Goal: Transaction & Acquisition: Purchase product/service

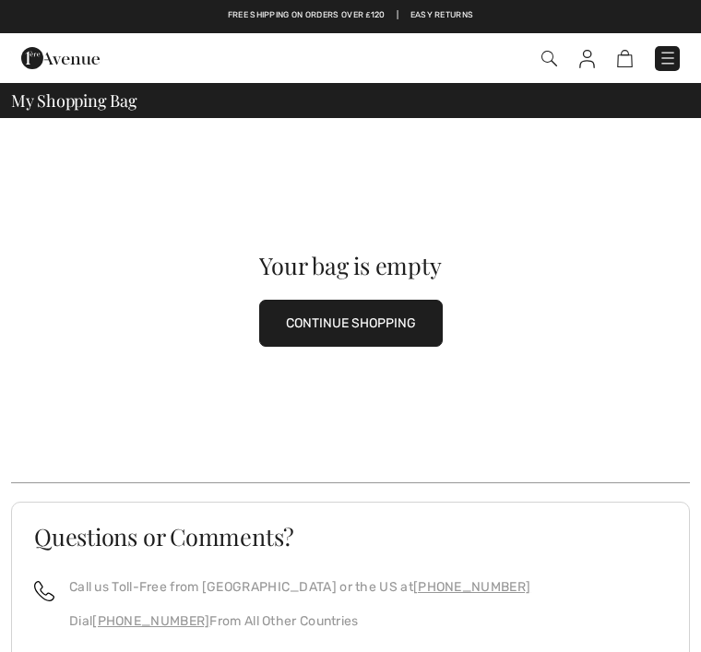
click at [591, 51] on img at bounding box center [587, 59] width 16 height 18
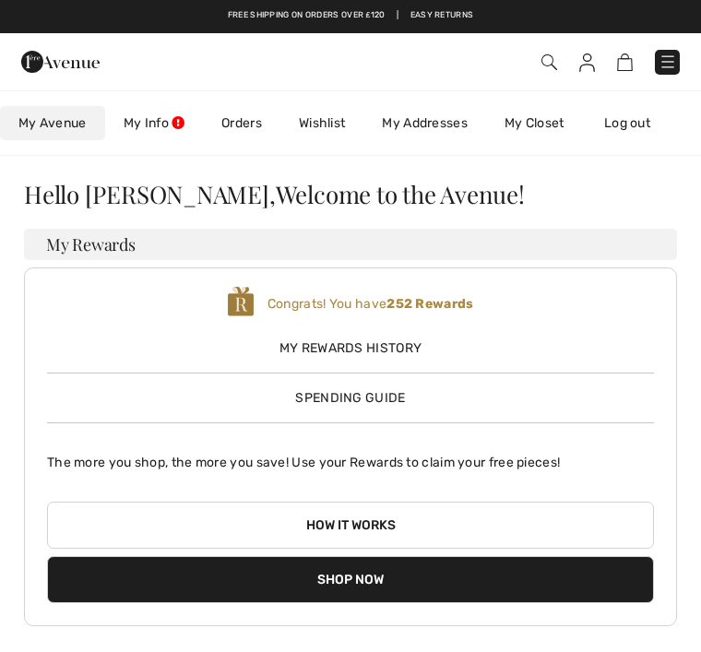
click at [556, 57] on img at bounding box center [549, 62] width 16 height 16
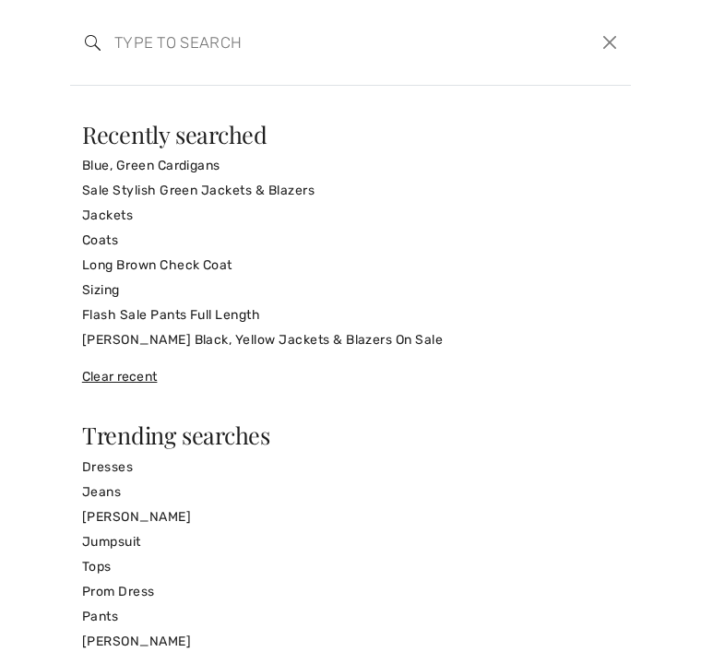
click at [618, 43] on button "Close" at bounding box center [609, 43] width 27 height 28
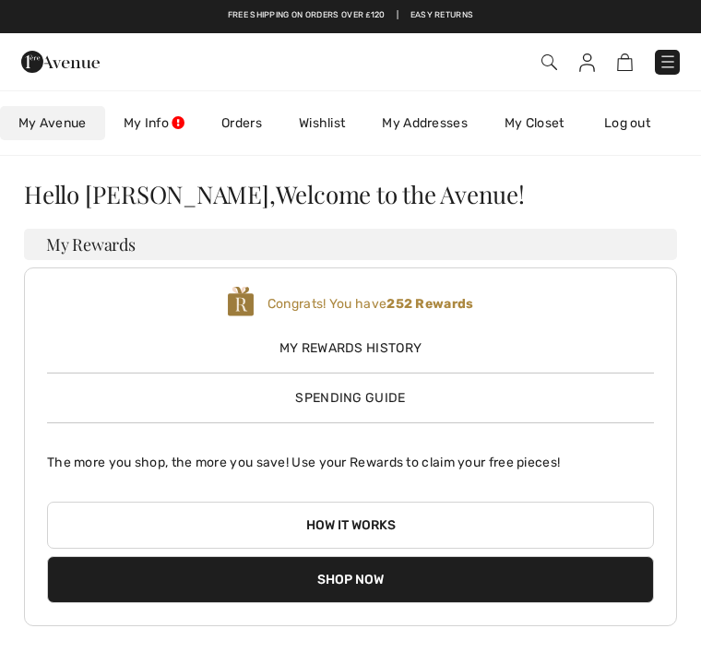
click at [416, 397] on div "My Rewards History Spending Guide" at bounding box center [350, 366] width 607 height 84
click at [395, 397] on span "Spending Guide" at bounding box center [350, 398] width 110 height 16
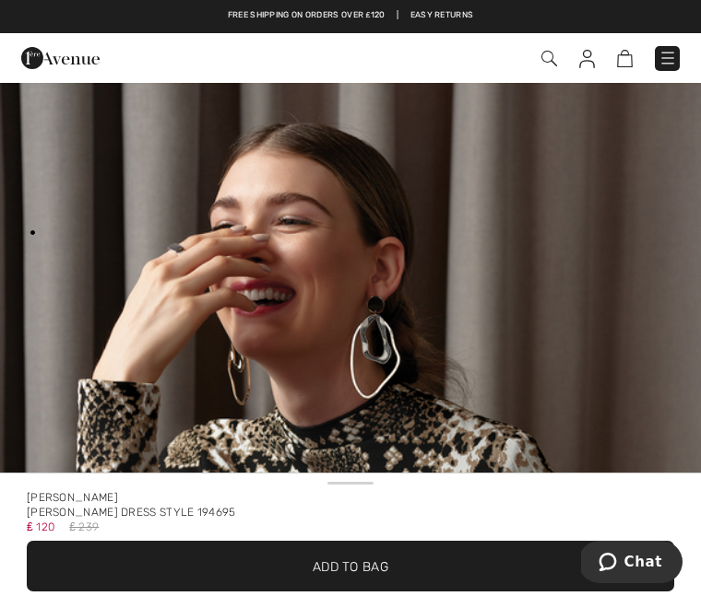
click at [553, 62] on img at bounding box center [549, 59] width 16 height 16
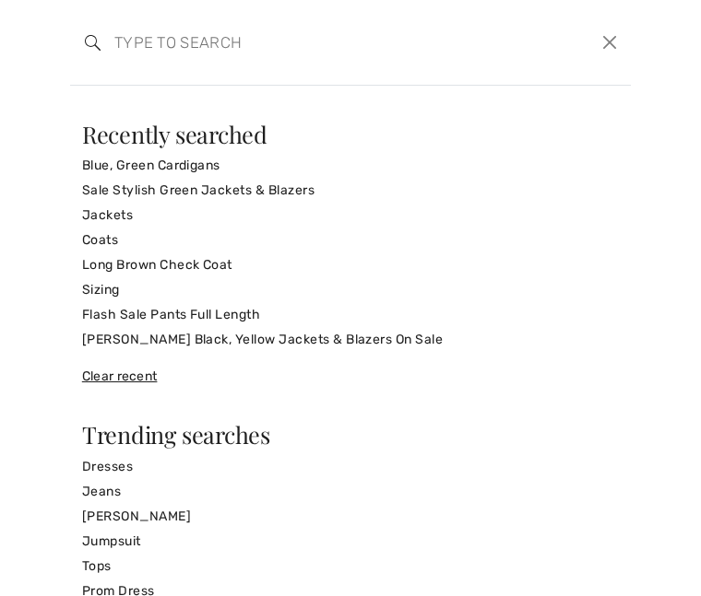
click at [132, 211] on link "Jackets" at bounding box center [350, 215] width 537 height 25
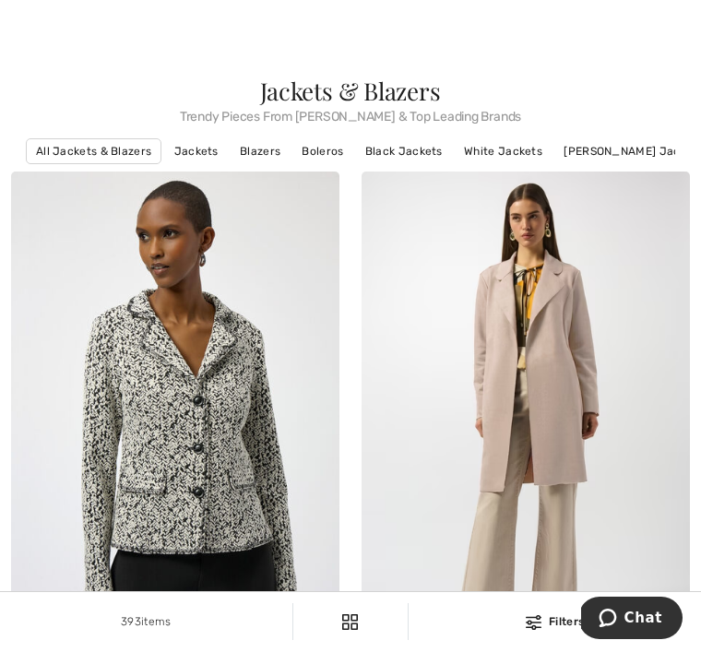
scroll to position [5, 0]
click at [244, 455] on img at bounding box center [175, 417] width 328 height 492
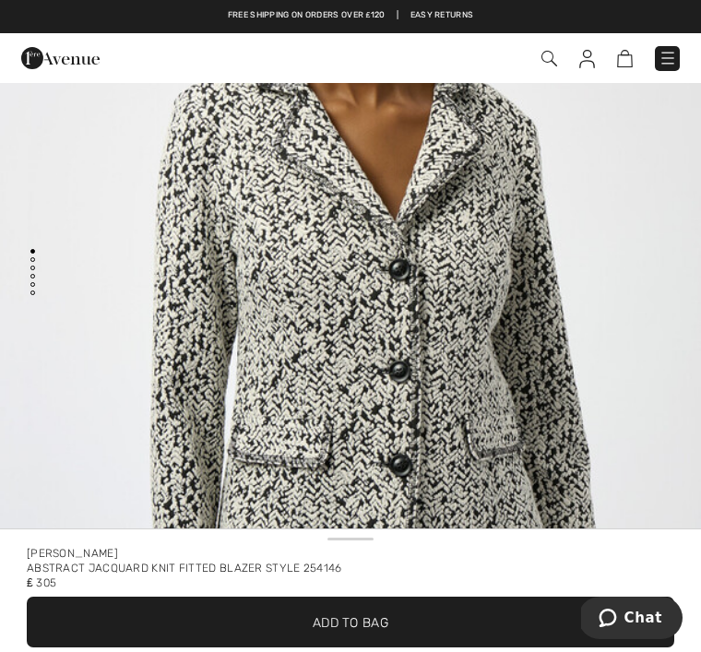
scroll to position [249, 0]
click at [411, 629] on span "✔ Added to Bag Add to Bag" at bounding box center [350, 621] width 647 height 51
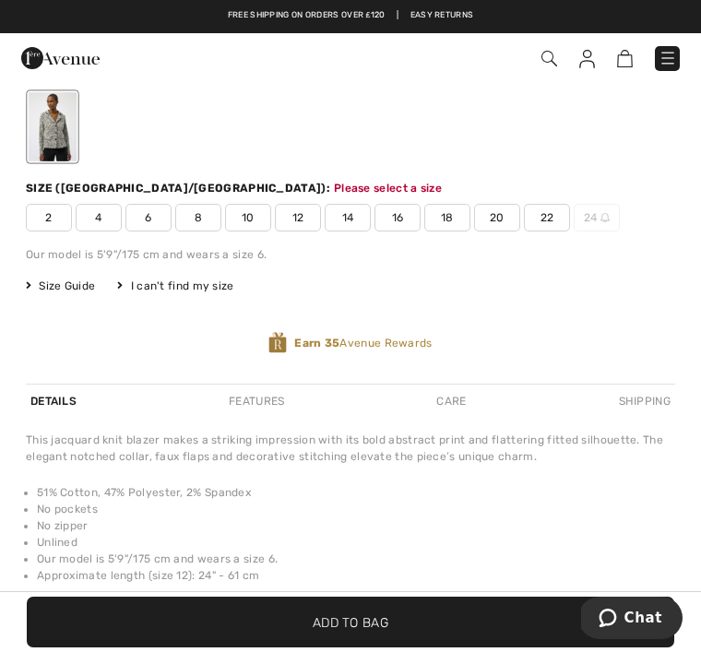
scroll to position [724, 0]
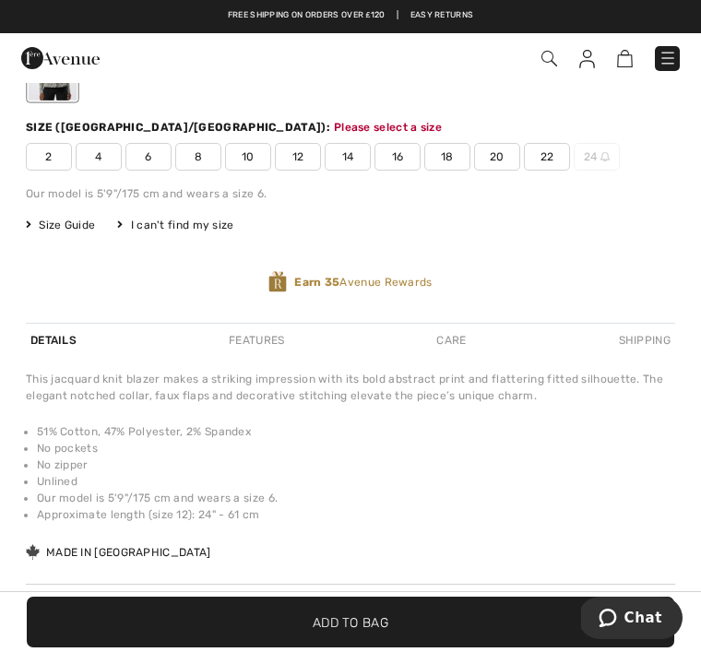
click at [261, 159] on span "10" at bounding box center [248, 157] width 46 height 28
click at [86, 220] on span "Size Guide" at bounding box center [60, 225] width 69 height 17
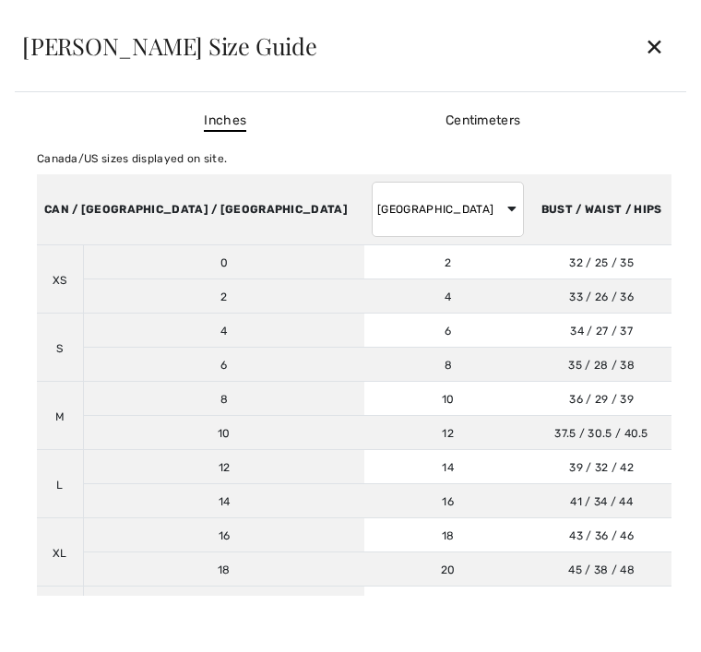
click at [380, 208] on select "[GEOGRAPHIC_DATA] [GEOGRAPHIC_DATA] [GEOGRAPHIC_DATA] [GEOGRAPHIC_DATA] [GEOGRA…" at bounding box center [448, 209] width 152 height 55
select select "uk"
click at [364, 434] on td "12" at bounding box center [447, 433] width 167 height 34
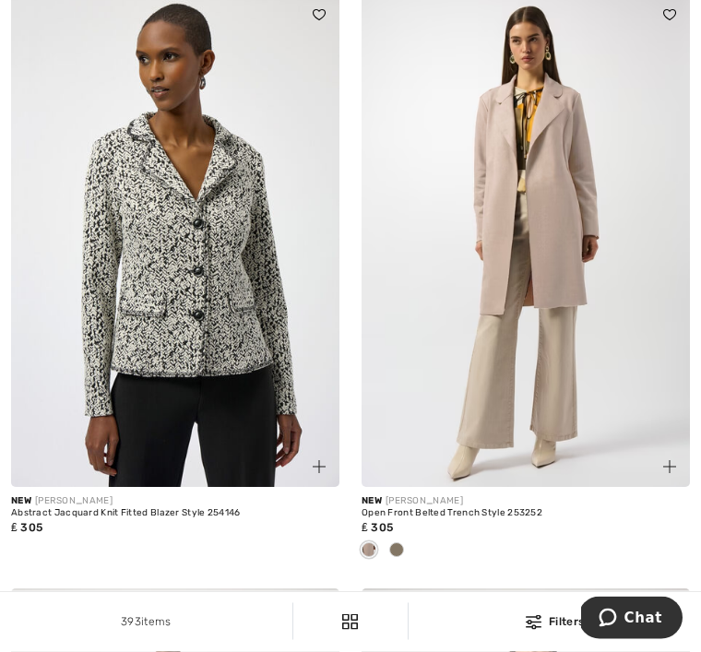
scroll to position [194, 0]
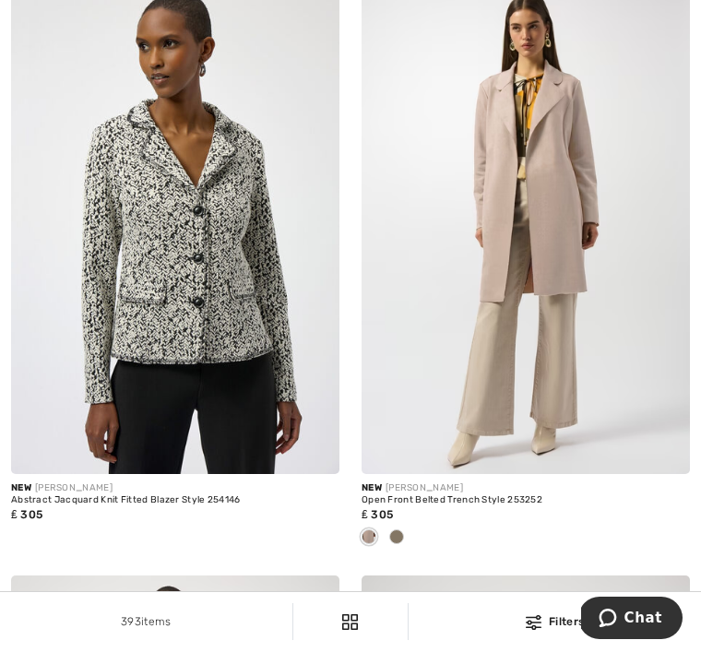
click at [259, 401] on img at bounding box center [175, 228] width 328 height 492
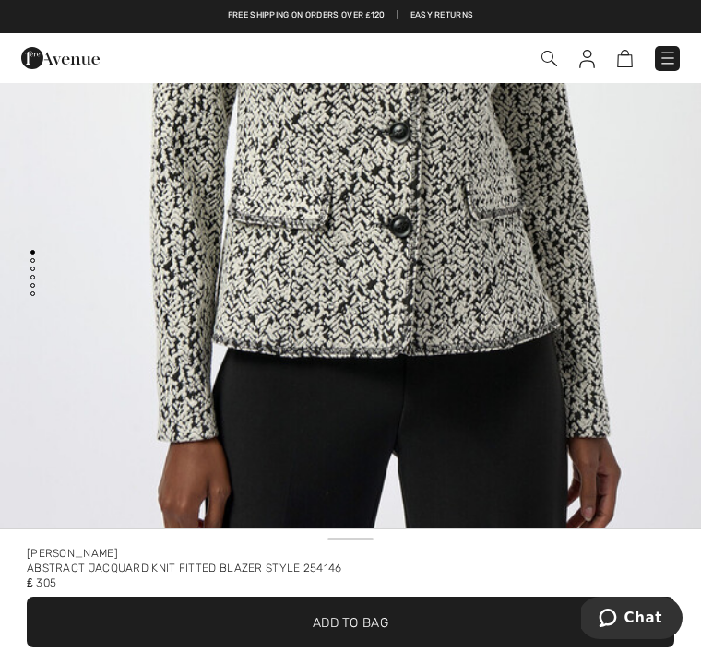
click at [466, 627] on span "✔ Added to Bag Add to Bag" at bounding box center [350, 621] width 647 height 51
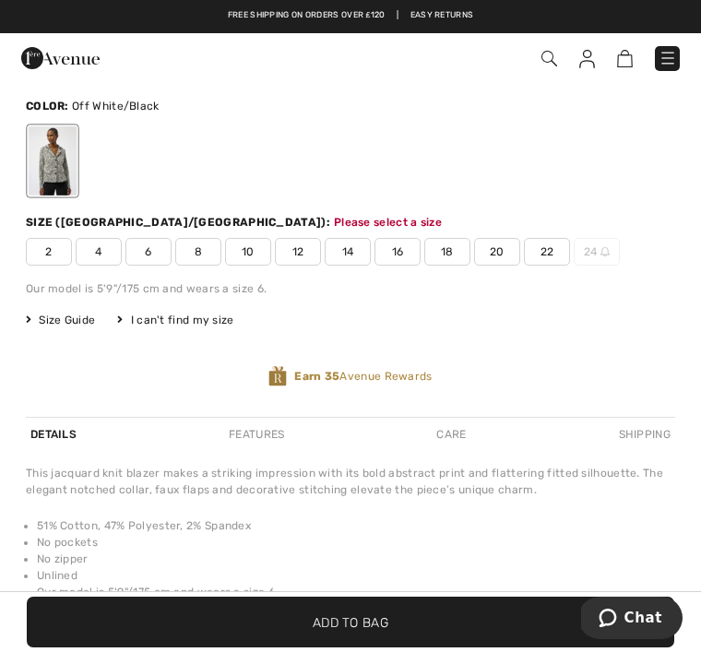
scroll to position [726, 0]
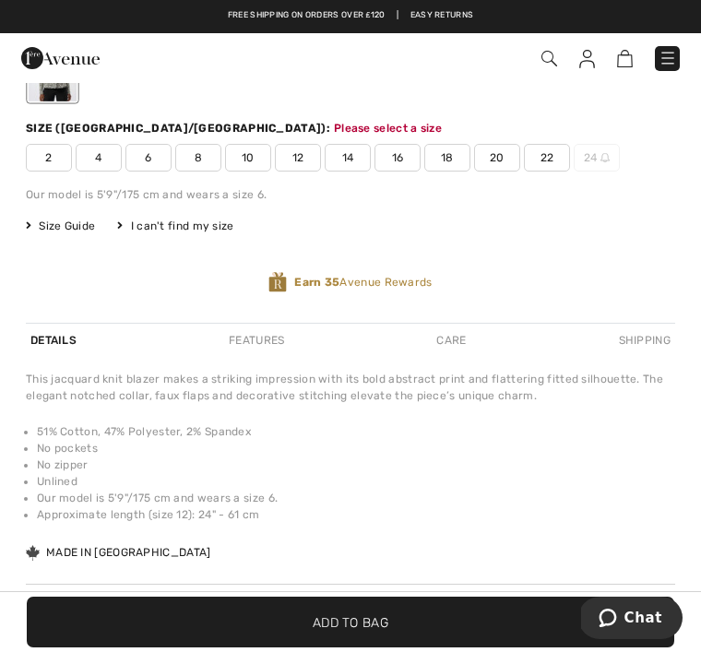
click at [256, 158] on span "10" at bounding box center [248, 158] width 46 height 28
click at [377, 612] on span "Add to Bag" at bounding box center [351, 621] width 76 height 19
click at [378, 620] on span "Add to Bag" at bounding box center [351, 621] width 76 height 19
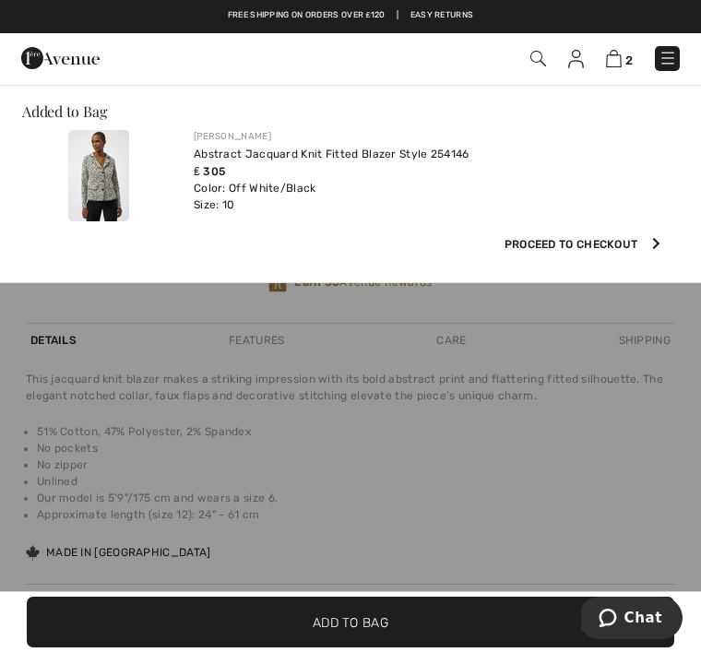
scroll to position [0, 0]
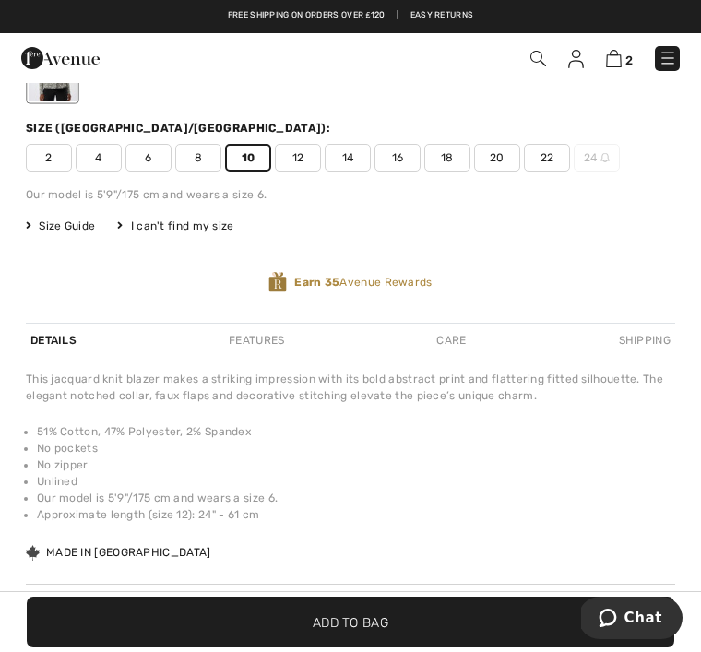
click at [91, 221] on span "Size Guide" at bounding box center [60, 226] width 69 height 17
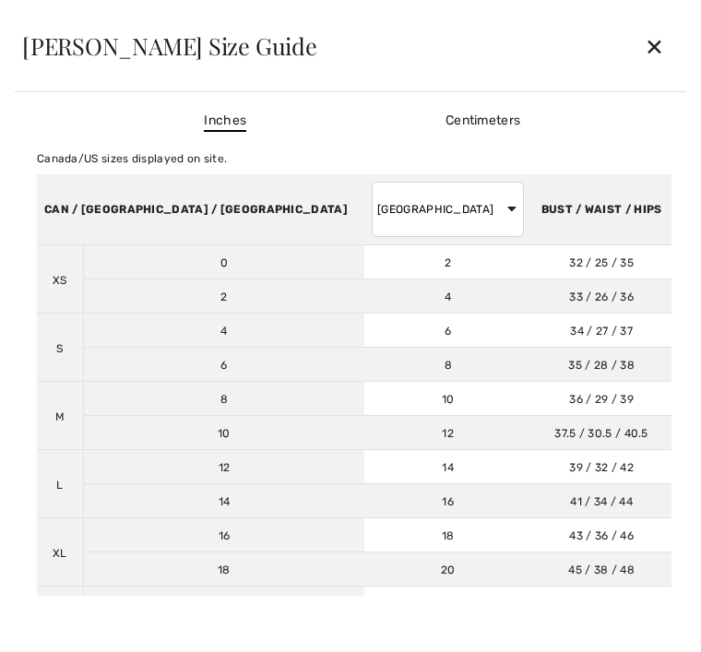
click at [378, 204] on select "[GEOGRAPHIC_DATA] [GEOGRAPHIC_DATA] [GEOGRAPHIC_DATA] [GEOGRAPHIC_DATA] [GEOGRA…" at bounding box center [448, 209] width 152 height 55
select select "uk"
